Goal: Use online tool/utility: Utilize a website feature to perform a specific function

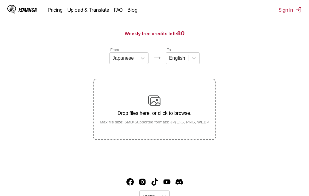
scroll to position [61, 0]
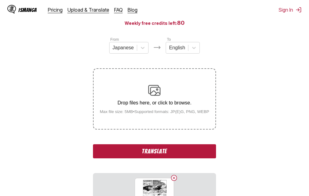
click at [171, 151] on button "Translate" at bounding box center [154, 152] width 123 height 14
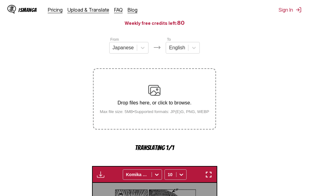
scroll to position [197, 0]
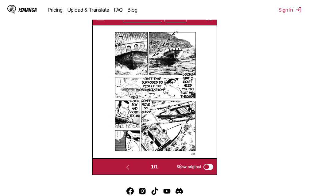
click at [209, 20] on img "button" at bounding box center [208, 17] width 7 height 7
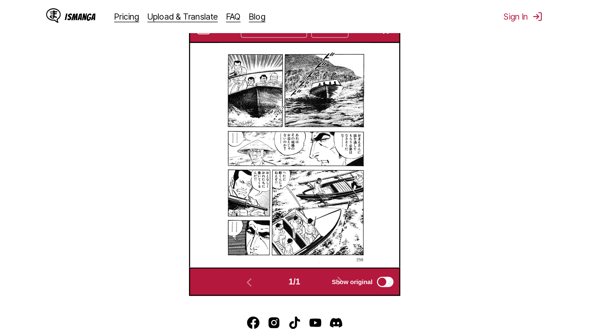
scroll to position [64, 0]
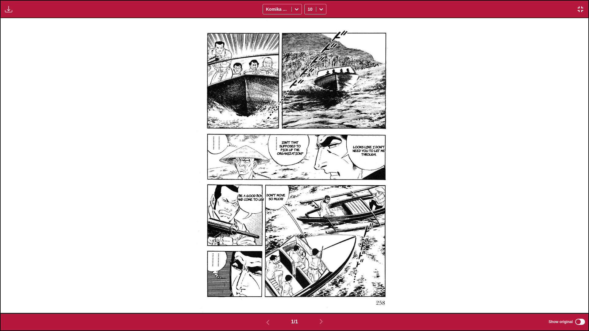
click at [309, 8] on img "button" at bounding box center [580, 9] width 7 height 7
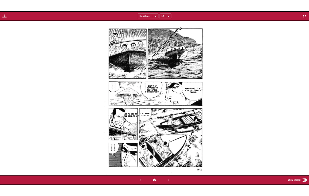
scroll to position [161, 0]
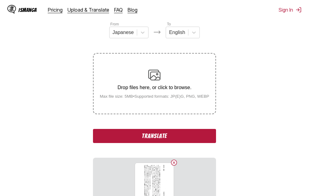
scroll to position [92, 0]
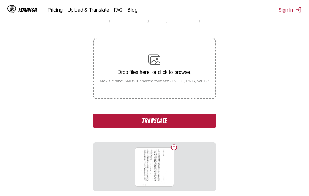
click at [168, 120] on button "Translate" at bounding box center [154, 121] width 123 height 14
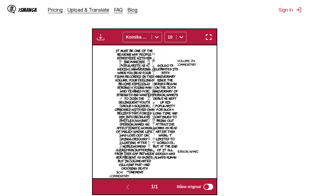
scroll to position [167, 0]
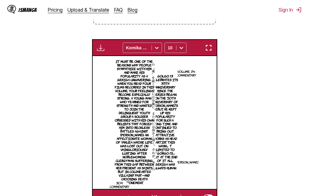
drag, startPoint x: 212, startPoint y: 50, endPoint x: 453, endPoint y: 120, distance: 251.5
click at [212, 50] on img "button" at bounding box center [208, 47] width 7 height 7
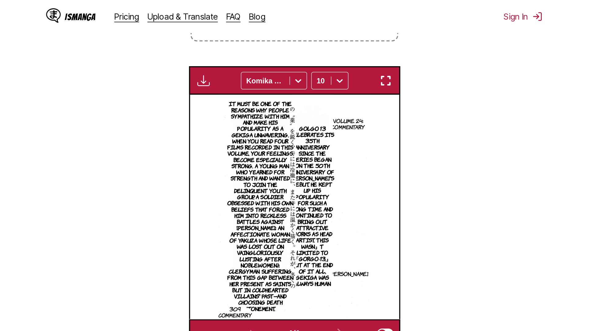
scroll to position [64, 0]
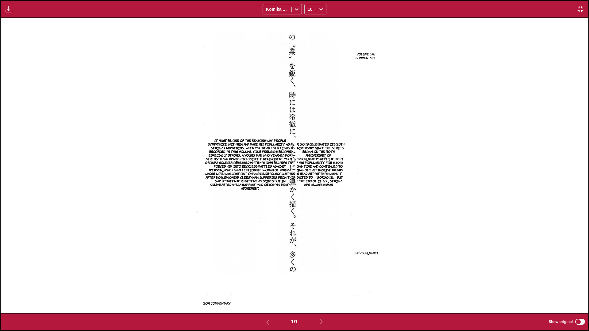
click at [309, 9] on button "button" at bounding box center [580, 9] width 11 height 8
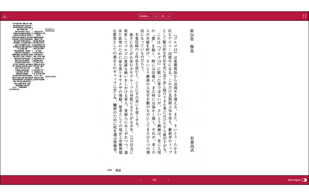
scroll to position [161, 0]
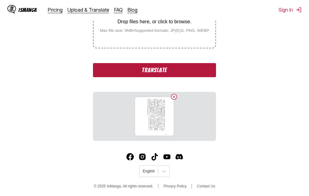
scroll to position [145, 0]
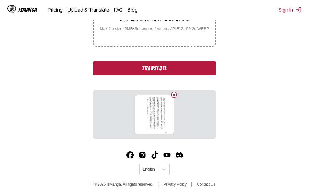
click at [162, 68] on button "Translate" at bounding box center [154, 68] width 123 height 14
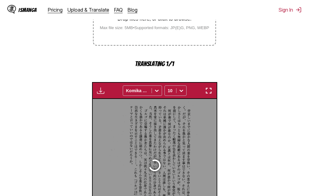
scroll to position [197, 0]
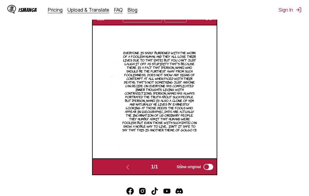
click at [208, 20] on img "button" at bounding box center [208, 17] width 7 height 7
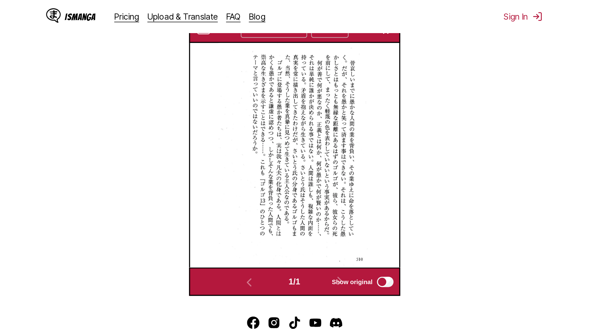
scroll to position [64, 0]
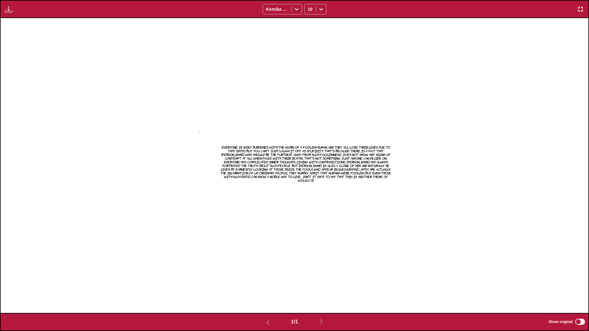
click at [309, 9] on img "button" at bounding box center [580, 9] width 7 height 7
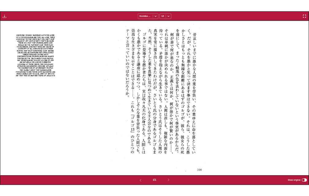
scroll to position [161, 0]
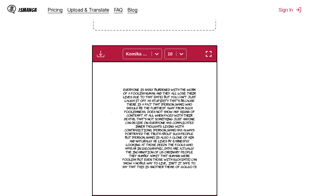
click at [213, 55] on button "button" at bounding box center [208, 54] width 11 height 8
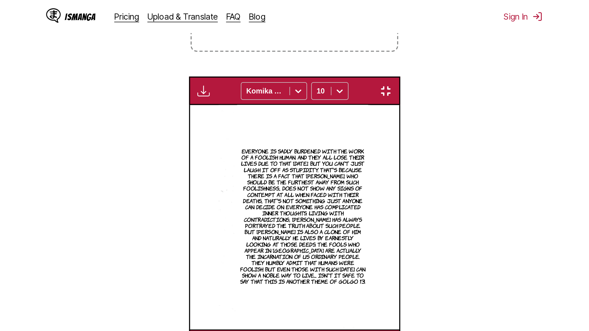
scroll to position [64, 0]
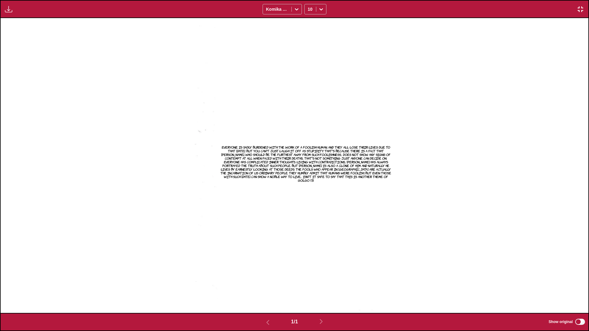
click at [309, 10] on img "button" at bounding box center [580, 9] width 7 height 7
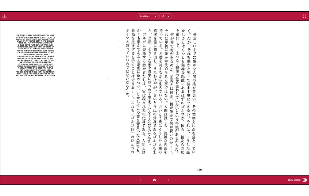
scroll to position [161, 0]
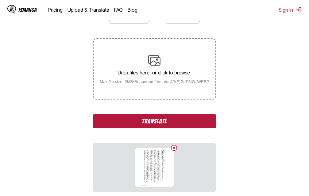
scroll to position [92, 0]
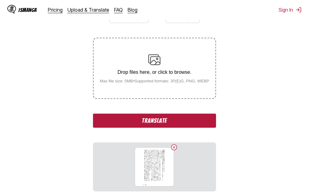
click at [153, 122] on button "Translate" at bounding box center [154, 121] width 123 height 14
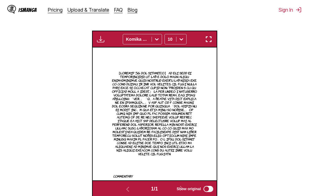
scroll to position [173, 0]
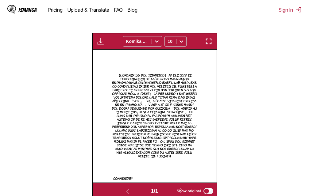
click at [209, 40] on img "button" at bounding box center [208, 41] width 7 height 7
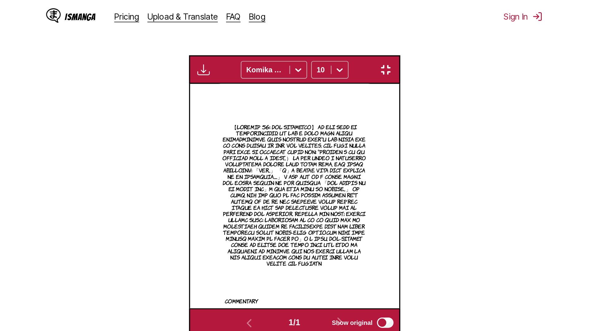
scroll to position [64, 0]
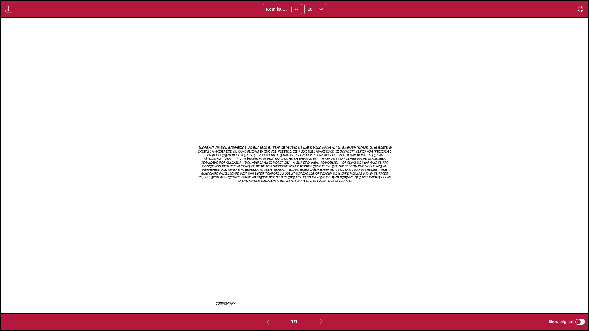
click at [309, 7] on img "button" at bounding box center [580, 9] width 7 height 7
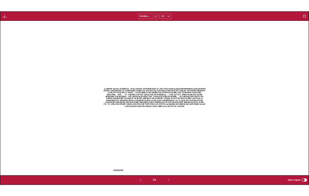
scroll to position [161, 0]
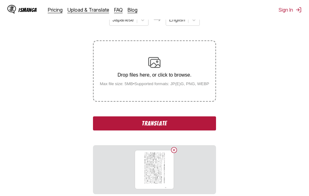
scroll to position [84, 0]
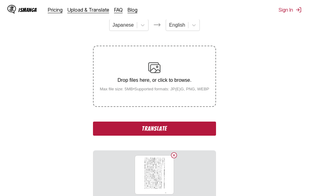
click at [143, 132] on button "Translate" at bounding box center [154, 129] width 123 height 14
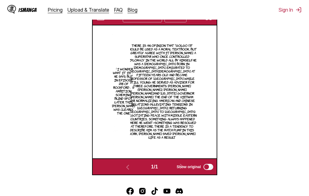
click at [207, 21] on img "button" at bounding box center [208, 17] width 7 height 7
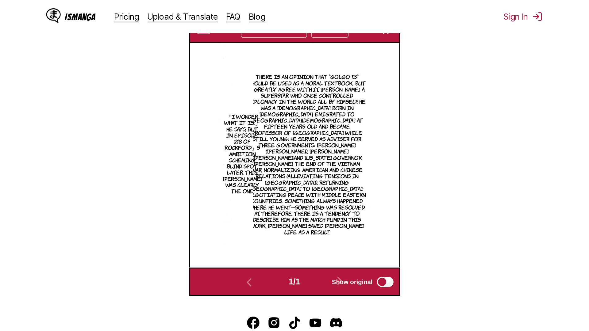
scroll to position [64, 0]
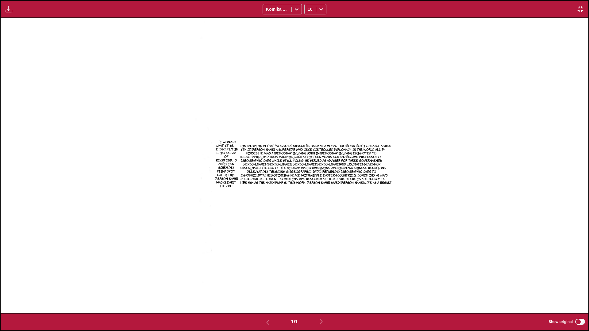
click at [309, 7] on img "button" at bounding box center [580, 9] width 7 height 7
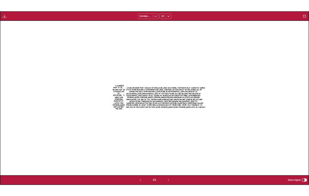
scroll to position [161, 0]
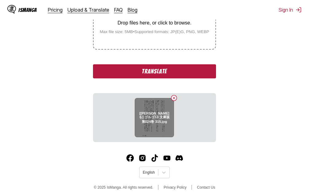
scroll to position [145, 0]
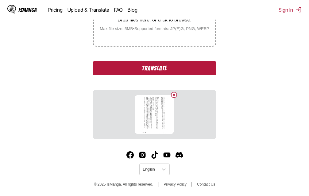
click at [157, 68] on button "Translate" at bounding box center [154, 68] width 123 height 14
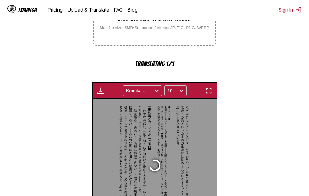
scroll to position [197, 0]
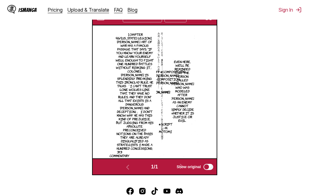
click at [207, 21] on button "button" at bounding box center [208, 17] width 11 height 8
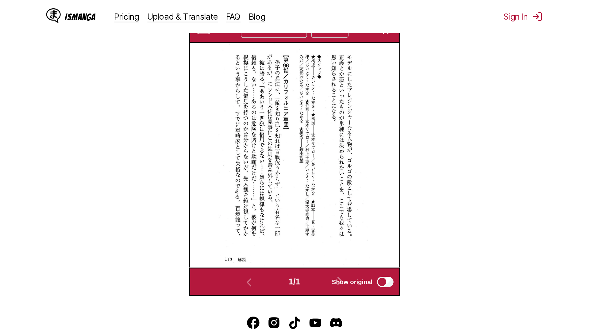
scroll to position [64, 0]
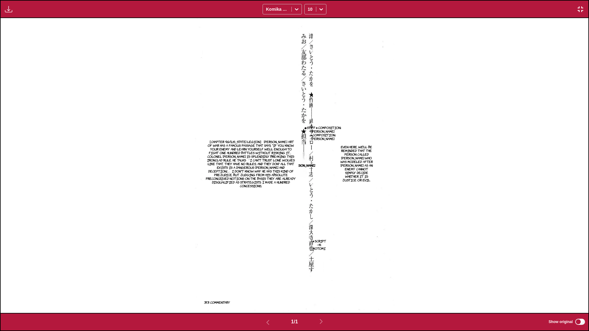
click at [309, 9] on img "button" at bounding box center [580, 9] width 7 height 7
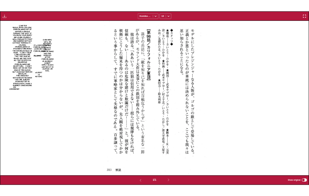
scroll to position [161, 0]
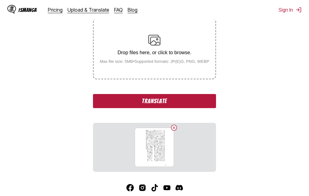
scroll to position [123, 0]
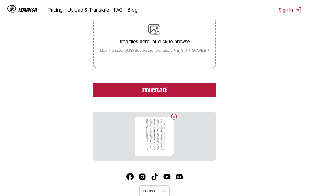
click at [179, 94] on button "Translate" at bounding box center [154, 90] width 123 height 14
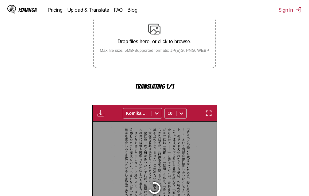
scroll to position [197, 0]
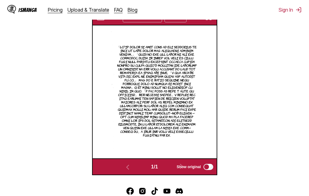
click at [209, 20] on img "button" at bounding box center [208, 17] width 7 height 7
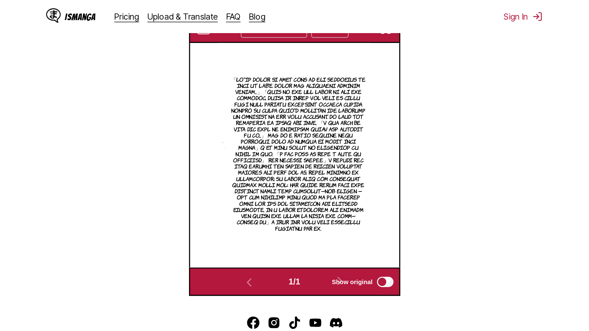
scroll to position [64, 0]
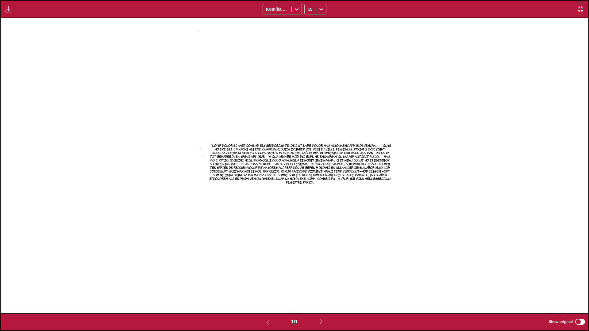
click at [309, 7] on img "button" at bounding box center [580, 9] width 7 height 7
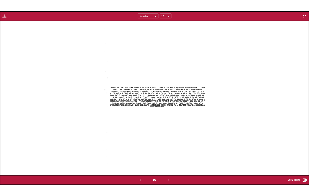
scroll to position [161, 0]
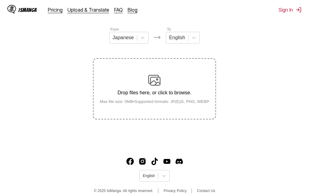
scroll to position [78, 0]
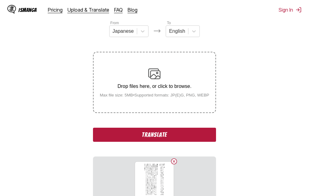
click at [166, 134] on button "Translate" at bounding box center [154, 135] width 123 height 14
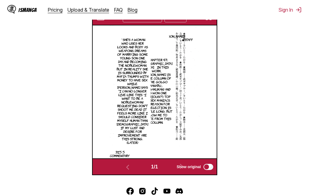
click at [213, 20] on button "button" at bounding box center [208, 17] width 11 height 8
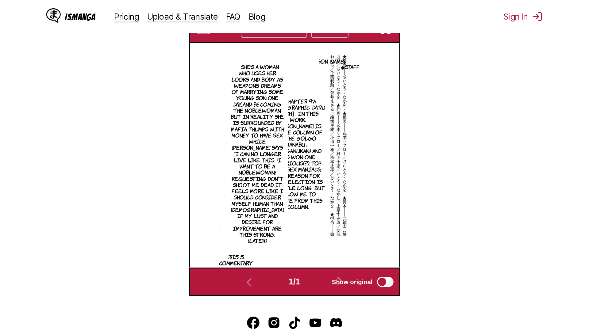
scroll to position [64, 0]
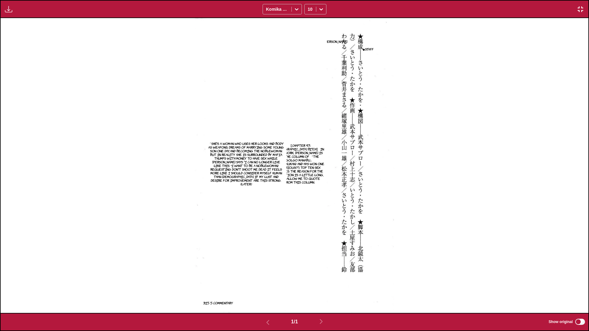
click at [309, 12] on img "button" at bounding box center [580, 9] width 7 height 7
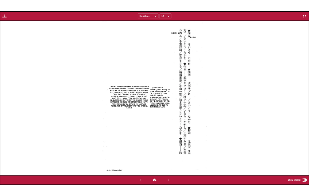
scroll to position [161, 0]
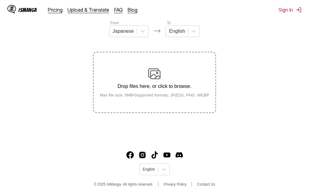
scroll to position [47, 0]
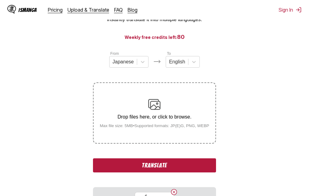
click at [143, 168] on button "Translate" at bounding box center [154, 166] width 123 height 14
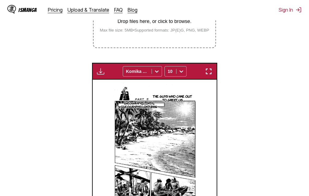
scroll to position [142, 0]
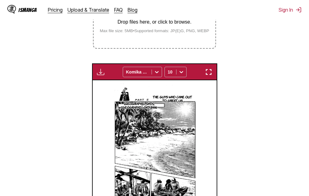
click at [212, 72] on img "button" at bounding box center [208, 71] width 7 height 7
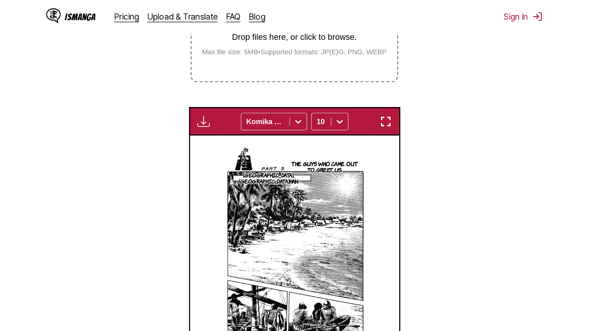
scroll to position [64, 0]
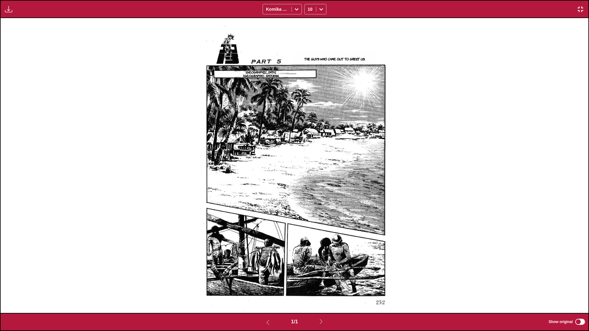
click at [309, 6] on img "button" at bounding box center [580, 9] width 7 height 7
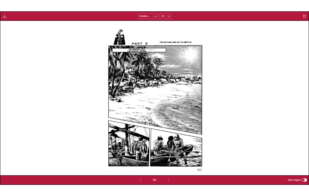
scroll to position [161, 0]
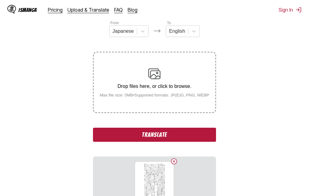
click at [195, 133] on button "Translate" at bounding box center [154, 135] width 123 height 14
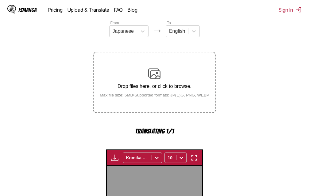
scroll to position [197, 0]
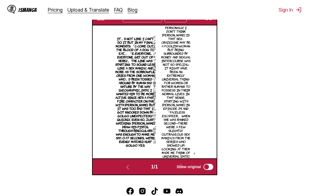
click at [208, 21] on img "button" at bounding box center [208, 17] width 7 height 7
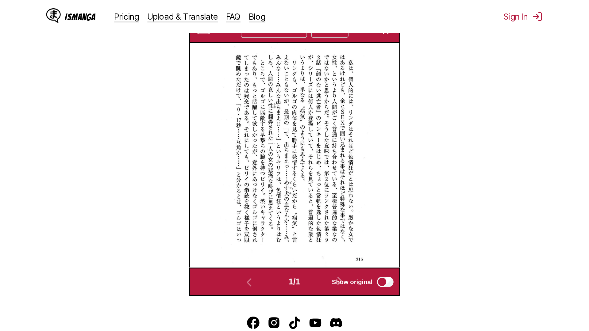
scroll to position [64, 0]
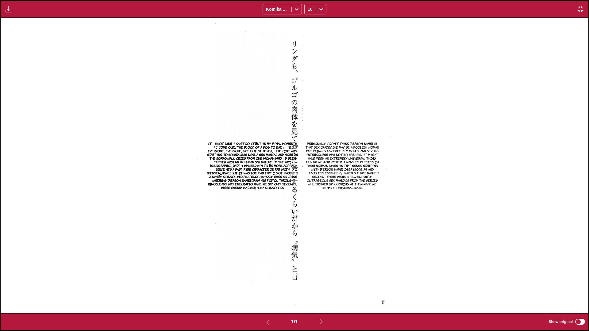
click at [309, 10] on button "button" at bounding box center [580, 9] width 11 height 8
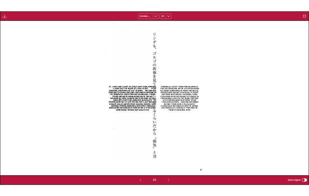
scroll to position [161, 0]
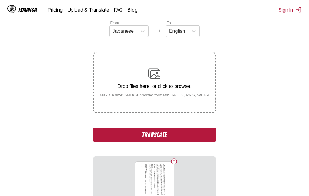
click at [182, 136] on button "Translate" at bounding box center [154, 135] width 123 height 14
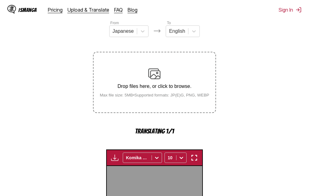
scroll to position [197, 0]
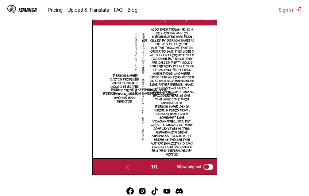
click at [211, 20] on img "button" at bounding box center [208, 17] width 7 height 7
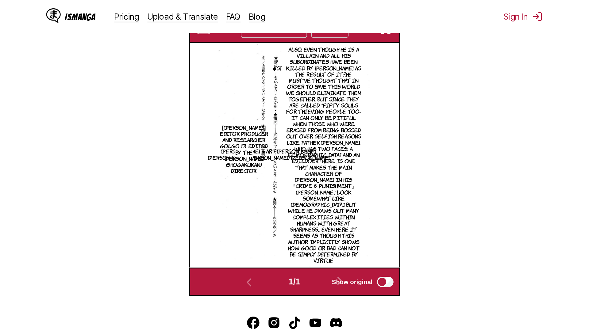
scroll to position [64, 0]
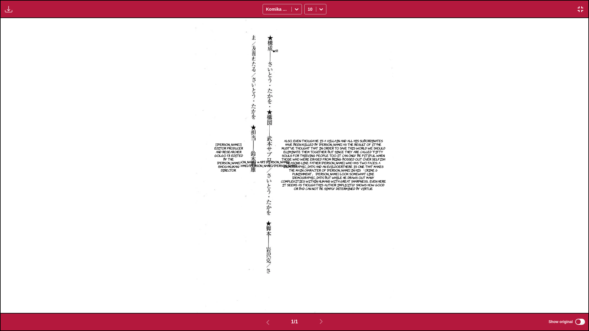
click at [309, 12] on img "button" at bounding box center [580, 9] width 7 height 7
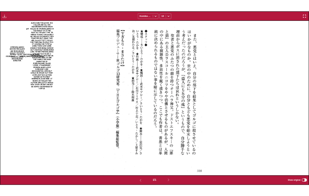
scroll to position [161, 0]
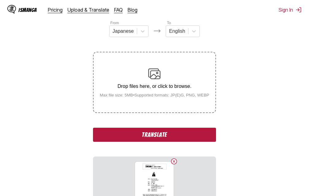
click at [178, 136] on button "Translate" at bounding box center [154, 135] width 123 height 14
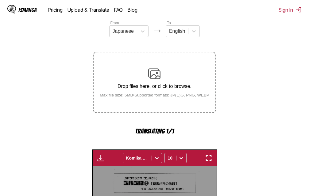
scroll to position [197, 0]
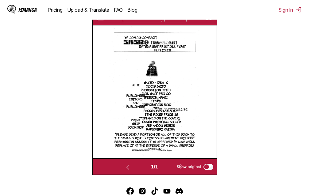
click at [211, 21] on img "button" at bounding box center [208, 17] width 7 height 7
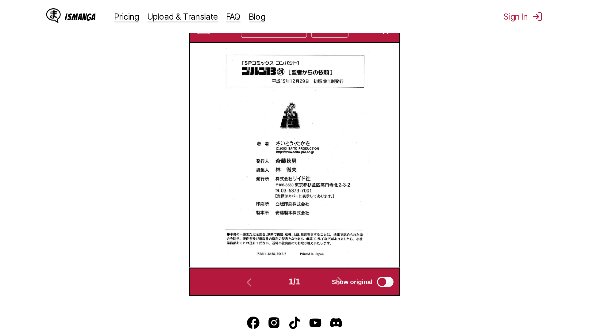
scroll to position [64, 0]
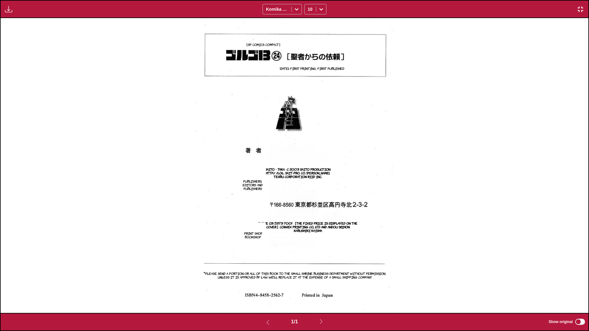
click at [309, 11] on img "button" at bounding box center [580, 9] width 7 height 7
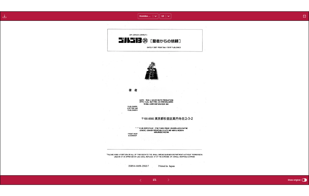
scroll to position [161, 0]
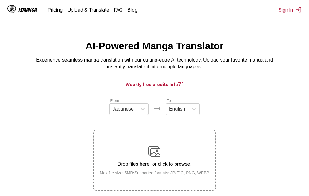
scroll to position [78, 0]
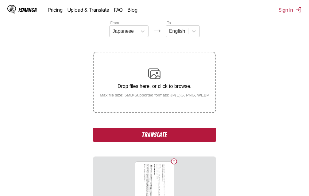
click at [181, 133] on button "Translate" at bounding box center [154, 135] width 123 height 14
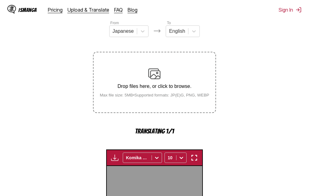
scroll to position [197, 0]
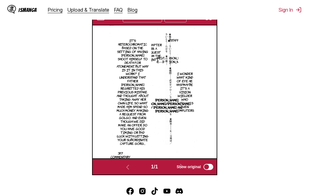
click at [211, 21] on img "button" at bounding box center [208, 17] width 7 height 7
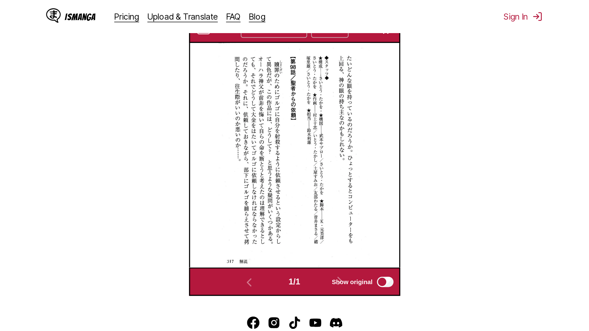
scroll to position [64, 0]
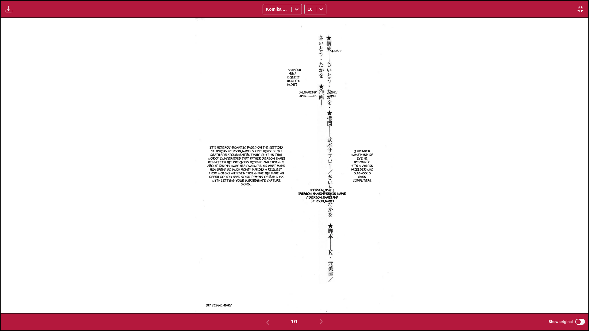
click at [309, 9] on img "button" at bounding box center [580, 9] width 7 height 7
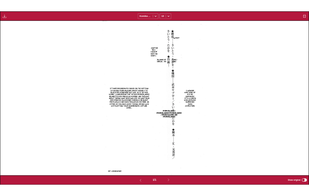
scroll to position [161, 0]
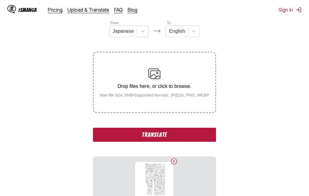
click at [178, 137] on button "Translate" at bounding box center [154, 135] width 123 height 14
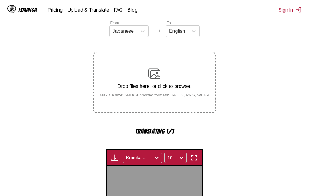
scroll to position [197, 0]
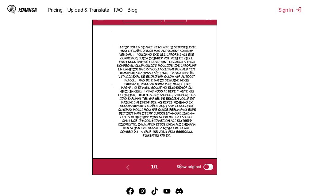
click at [207, 21] on img "button" at bounding box center [208, 17] width 7 height 7
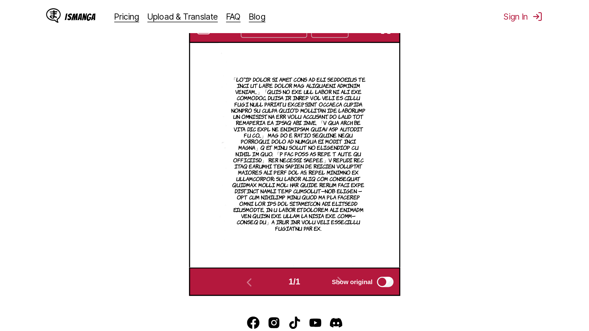
scroll to position [64, 0]
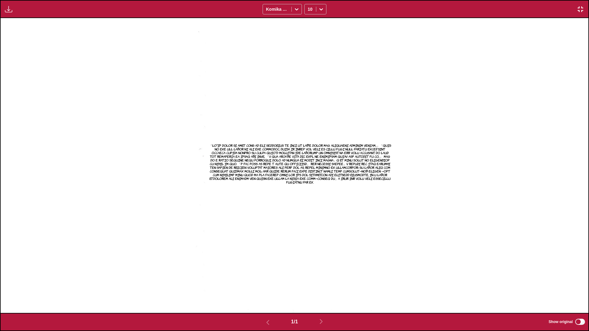
click at [309, 11] on img "button" at bounding box center [580, 9] width 7 height 7
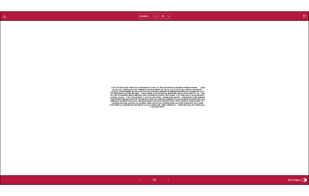
scroll to position [161, 0]
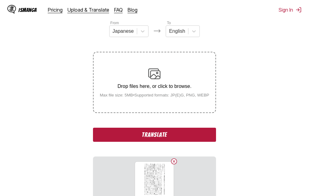
click at [186, 139] on button "Translate" at bounding box center [154, 135] width 123 height 14
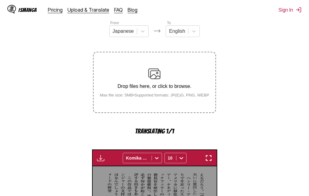
scroll to position [197, 0]
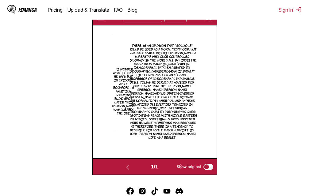
click at [207, 21] on img "button" at bounding box center [208, 17] width 7 height 7
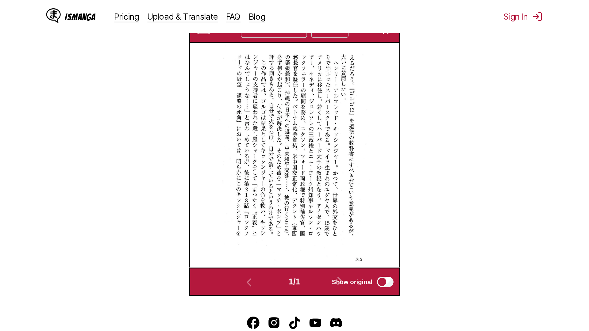
scroll to position [64, 0]
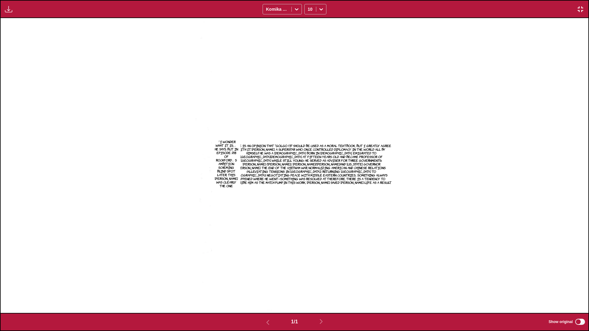
click at [309, 6] on img "button" at bounding box center [580, 9] width 7 height 7
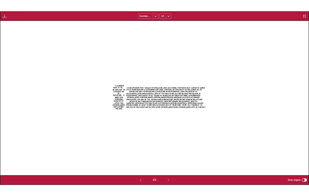
scroll to position [161, 0]
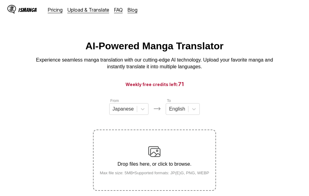
scroll to position [78, 0]
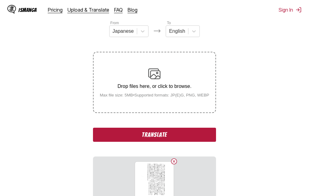
click at [172, 136] on button "Translate" at bounding box center [154, 135] width 123 height 14
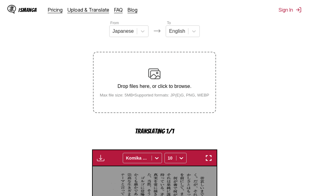
scroll to position [197, 0]
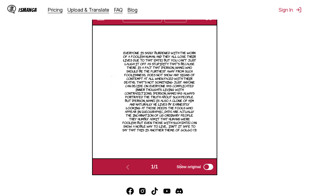
click at [208, 20] on img "button" at bounding box center [208, 17] width 7 height 7
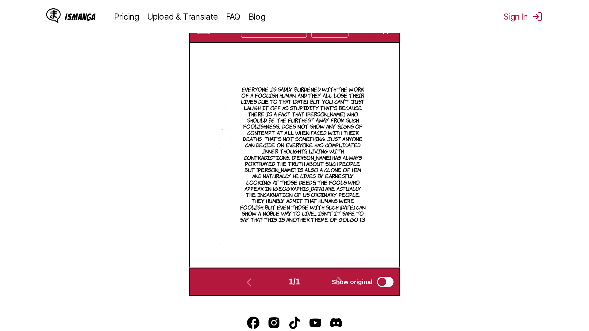
scroll to position [64, 0]
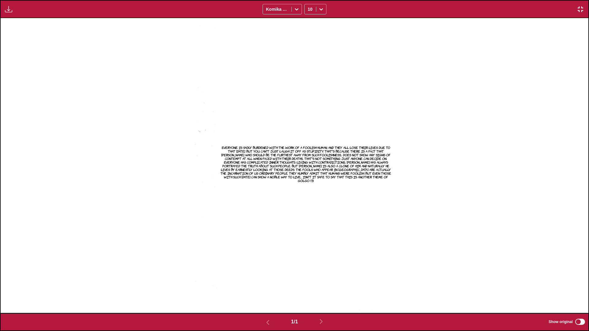
click at [309, 9] on img "button" at bounding box center [580, 9] width 7 height 7
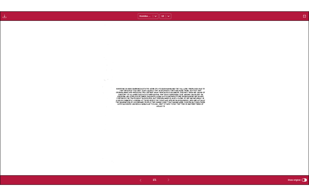
scroll to position [161, 0]
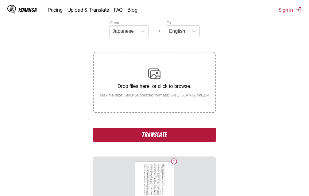
click at [178, 135] on button "Translate" at bounding box center [154, 135] width 123 height 14
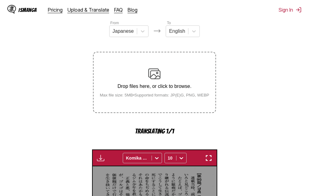
scroll to position [197, 0]
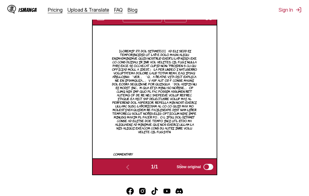
click at [207, 21] on img "button" at bounding box center [208, 17] width 7 height 7
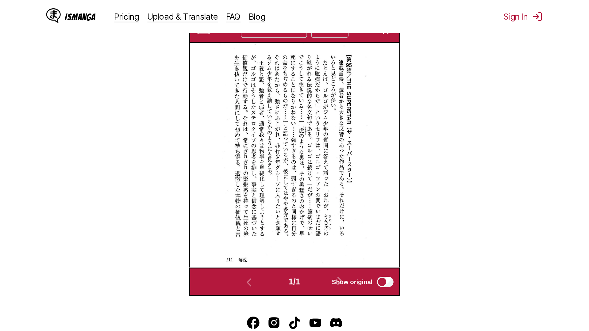
scroll to position [64, 0]
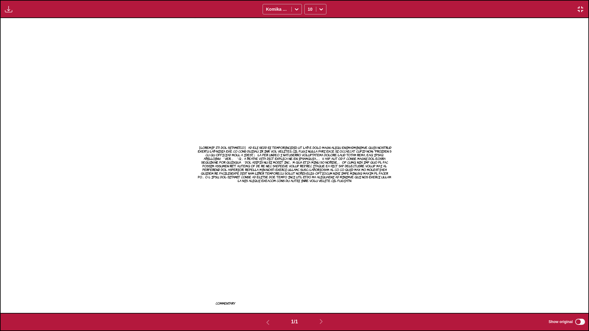
click at [309, 7] on img "button" at bounding box center [580, 9] width 7 height 7
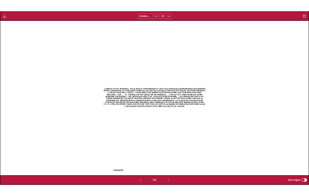
scroll to position [161, 0]
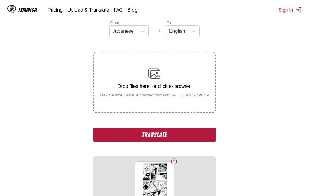
click at [183, 134] on button "Translate" at bounding box center [154, 135] width 123 height 14
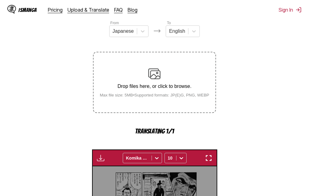
scroll to position [197, 0]
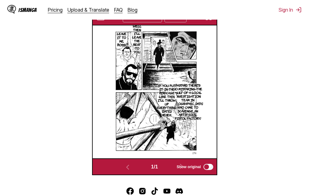
click at [208, 21] on img "button" at bounding box center [208, 17] width 7 height 7
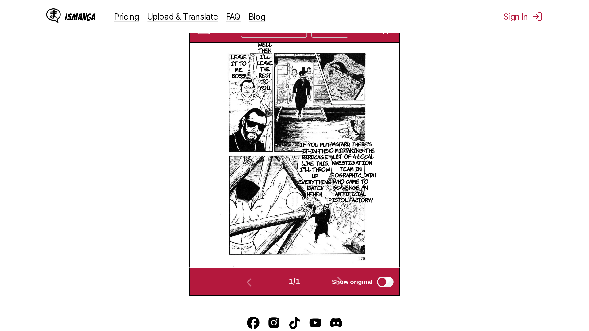
scroll to position [64, 0]
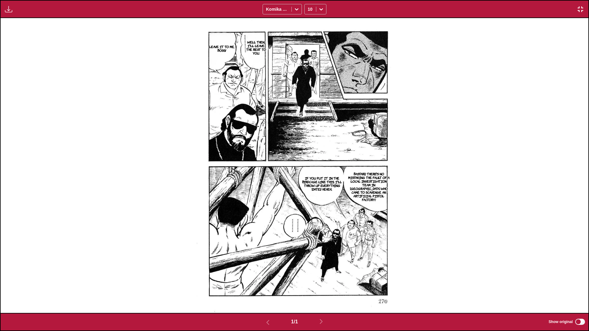
click at [309, 10] on img "button" at bounding box center [580, 9] width 7 height 7
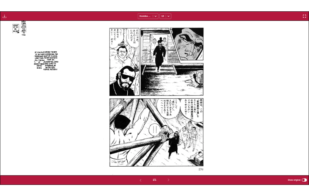
scroll to position [161, 0]
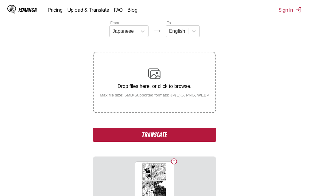
click at [175, 134] on button "Translate" at bounding box center [154, 135] width 123 height 14
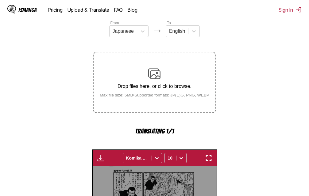
scroll to position [197, 0]
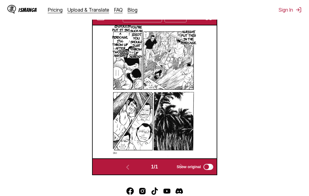
click at [209, 21] on img "button" at bounding box center [208, 17] width 7 height 7
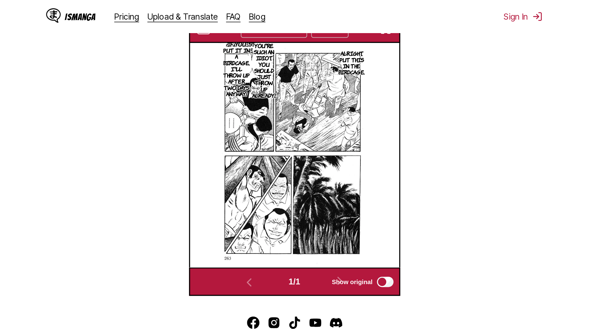
scroll to position [64, 0]
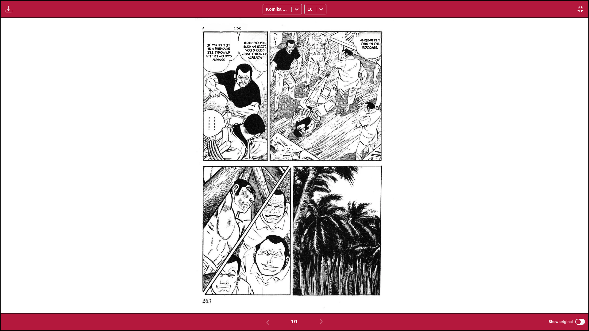
click at [309, 11] on img "button" at bounding box center [580, 9] width 7 height 7
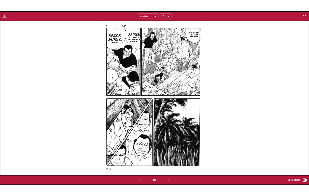
scroll to position [161, 0]
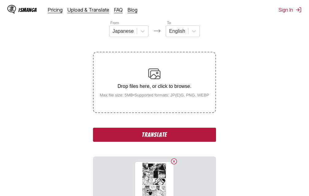
click at [177, 137] on button "Translate" at bounding box center [154, 135] width 123 height 14
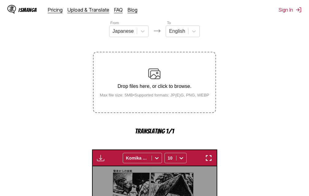
scroll to position [197, 0]
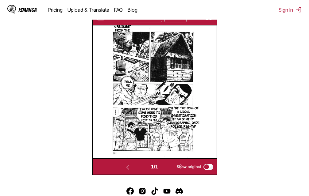
click at [209, 21] on img "button" at bounding box center [208, 17] width 7 height 7
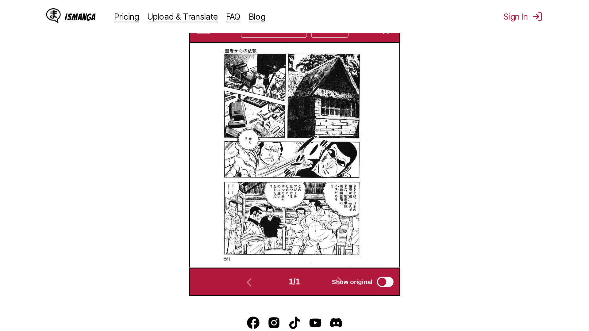
scroll to position [64, 0]
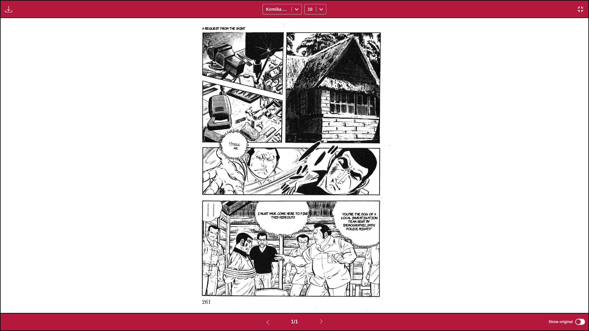
click at [309, 6] on img "button" at bounding box center [580, 9] width 7 height 7
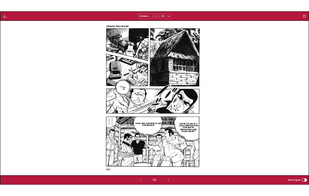
scroll to position [161, 0]
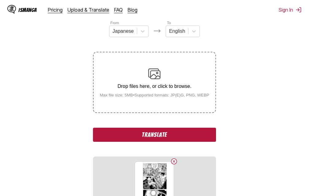
click at [184, 141] on button "Translate" at bounding box center [154, 135] width 123 height 14
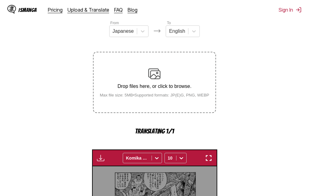
scroll to position [197, 0]
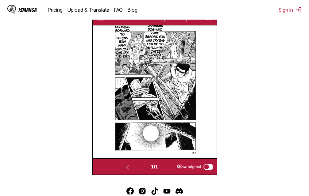
click at [209, 21] on img "button" at bounding box center [208, 17] width 7 height 7
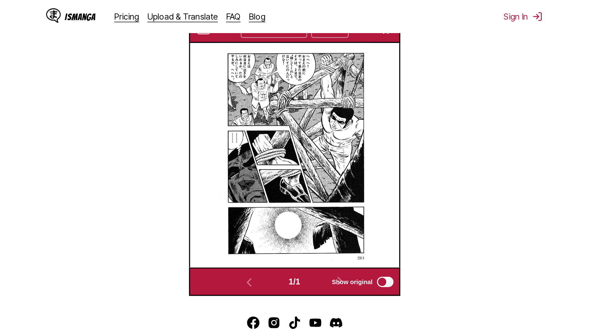
scroll to position [64, 0]
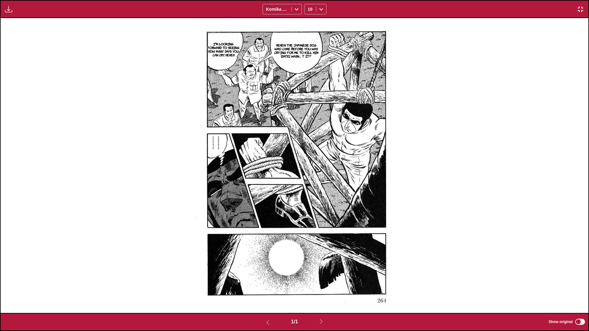
click at [309, 8] on img "button" at bounding box center [580, 9] width 7 height 7
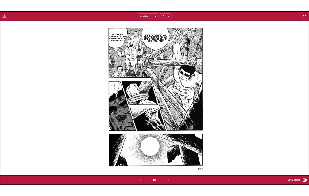
scroll to position [161, 0]
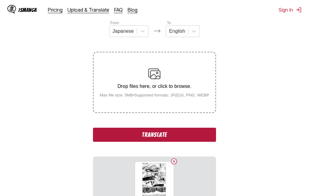
click at [177, 134] on button "Translate" at bounding box center [154, 135] width 123 height 14
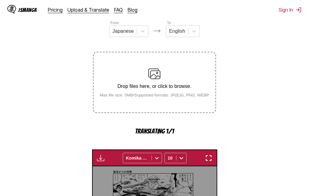
scroll to position [197, 0]
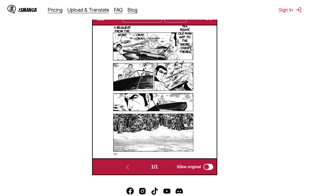
click at [210, 23] on div "Available for premium users only Komika Axis 10" at bounding box center [154, 17] width 125 height 17
click at [209, 21] on img "button" at bounding box center [208, 17] width 7 height 7
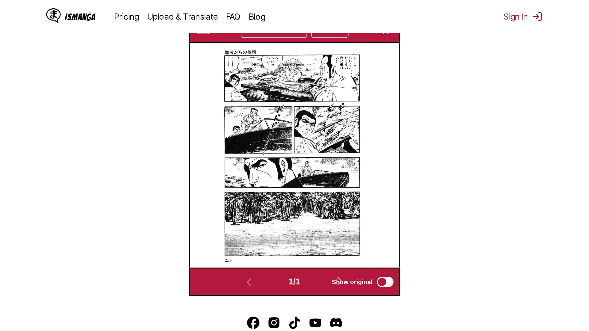
scroll to position [64, 0]
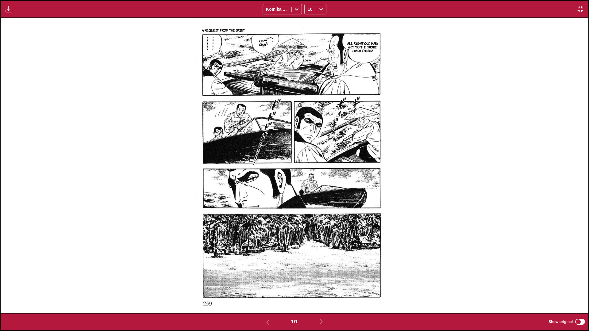
click at [309, 7] on button "button" at bounding box center [580, 9] width 11 height 8
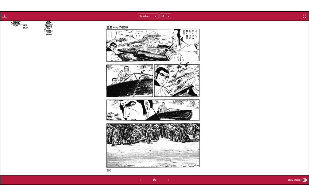
scroll to position [161, 0]
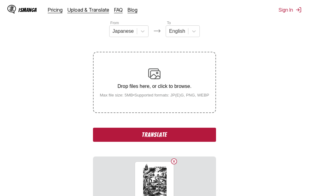
click at [138, 134] on button "Translate" at bounding box center [154, 135] width 123 height 14
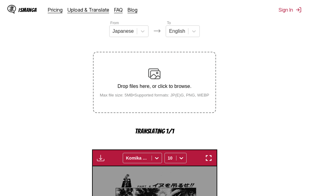
scroll to position [197, 0]
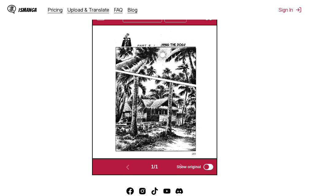
click at [210, 19] on div "IsManga Pricing Upload & Translate FAQ Blog Sign In Pricing Upload & Translate …" at bounding box center [154, 10] width 309 height 20
click at [208, 21] on button "button" at bounding box center [208, 17] width 11 height 8
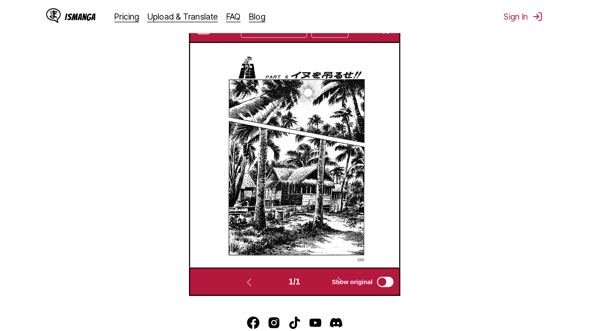
scroll to position [64, 0]
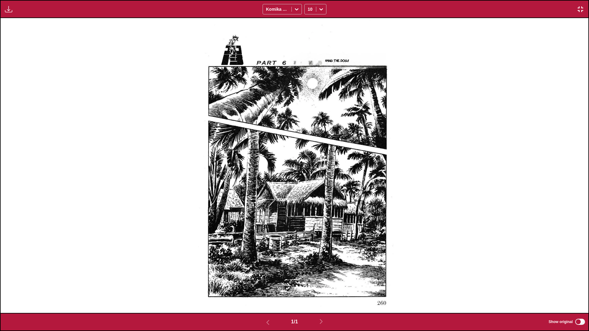
click at [309, 7] on img "button" at bounding box center [580, 9] width 7 height 7
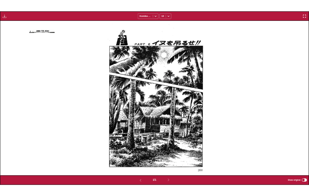
scroll to position [161, 0]
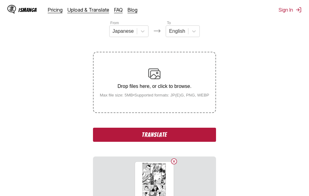
click at [177, 133] on button "Translate" at bounding box center [154, 135] width 123 height 14
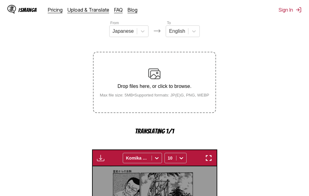
scroll to position [197, 0]
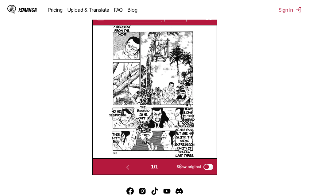
click at [207, 20] on img "button" at bounding box center [208, 17] width 7 height 7
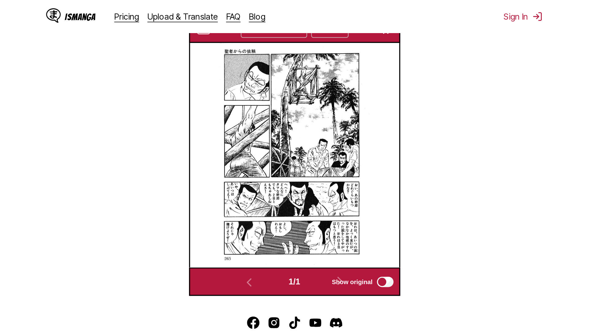
scroll to position [64, 0]
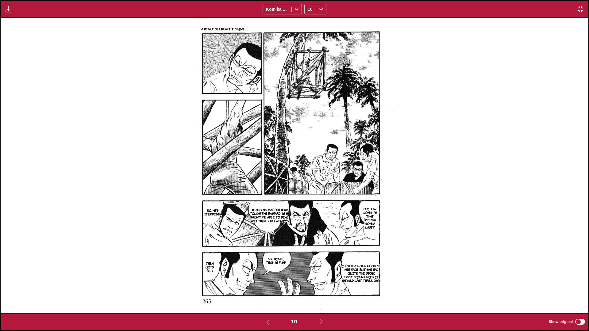
click at [309, 10] on img "button" at bounding box center [580, 9] width 7 height 7
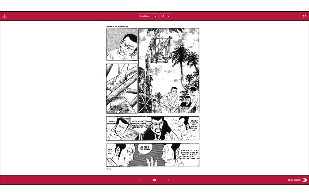
scroll to position [161, 0]
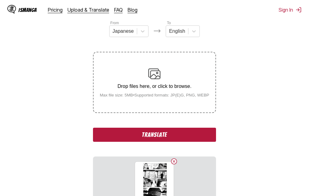
click at [180, 136] on button "Translate" at bounding box center [154, 135] width 123 height 14
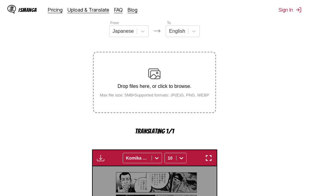
scroll to position [197, 0]
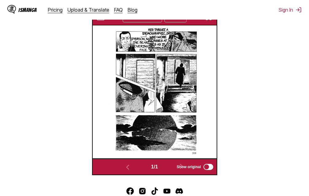
click at [206, 20] on img "button" at bounding box center [208, 17] width 7 height 7
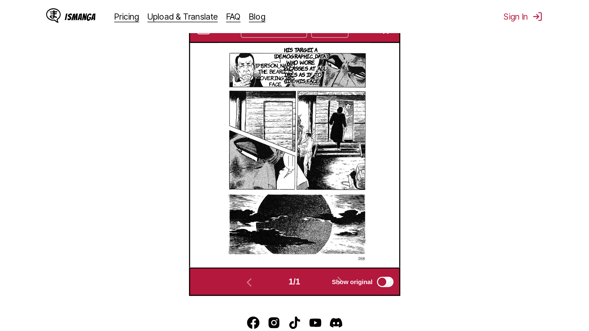
scroll to position [64, 0]
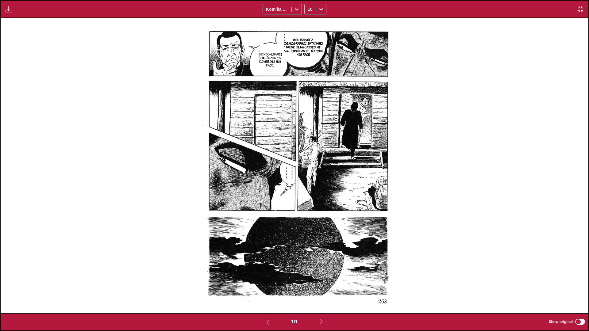
click at [309, 11] on img "button" at bounding box center [580, 9] width 7 height 7
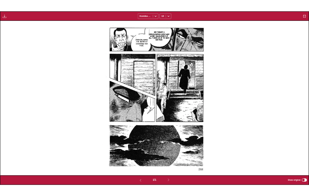
scroll to position [161, 0]
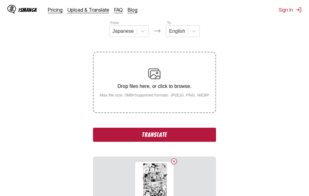
click at [184, 140] on button "Translate" at bounding box center [154, 135] width 123 height 14
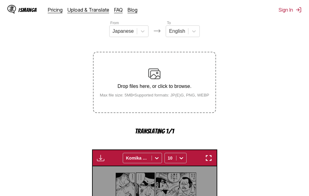
scroll to position [197, 0]
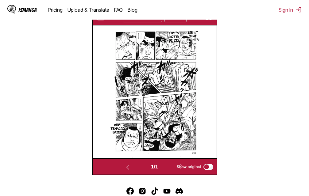
click at [208, 19] on div "IsManga Pricing Upload & Translate FAQ Blog Sign In Pricing Upload & Translate …" at bounding box center [154, 10] width 309 height 20
click at [207, 21] on img "button" at bounding box center [208, 17] width 7 height 7
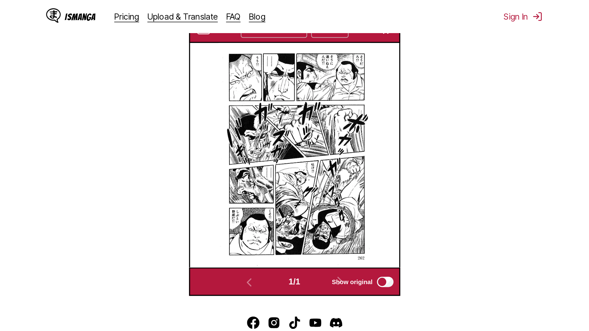
scroll to position [64, 0]
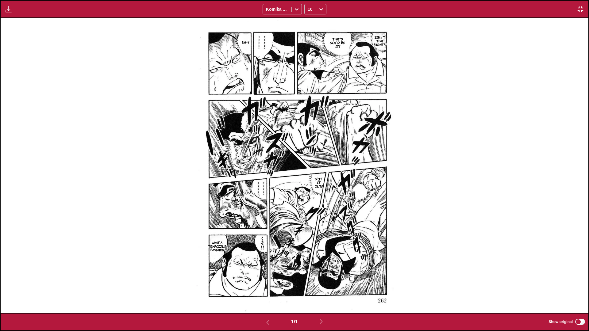
click at [309, 9] on img "button" at bounding box center [580, 9] width 7 height 7
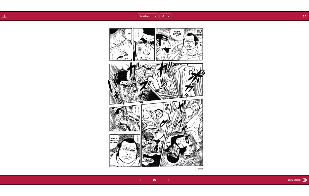
scroll to position [161, 0]
